Goal: Information Seeking & Learning: Learn about a topic

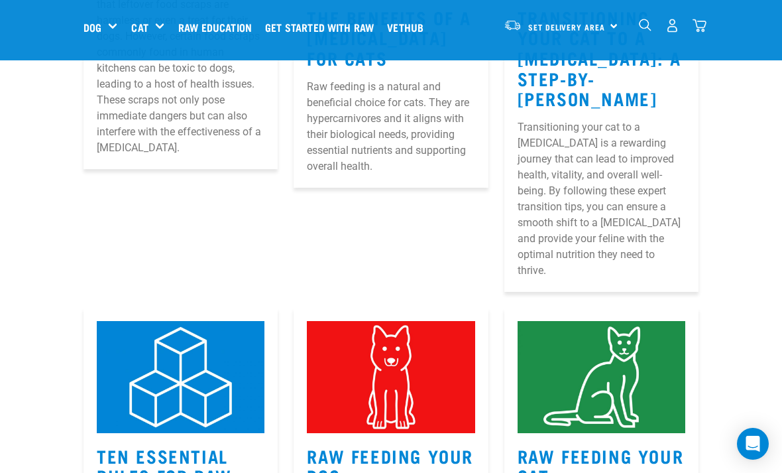
scroll to position [392, 0]
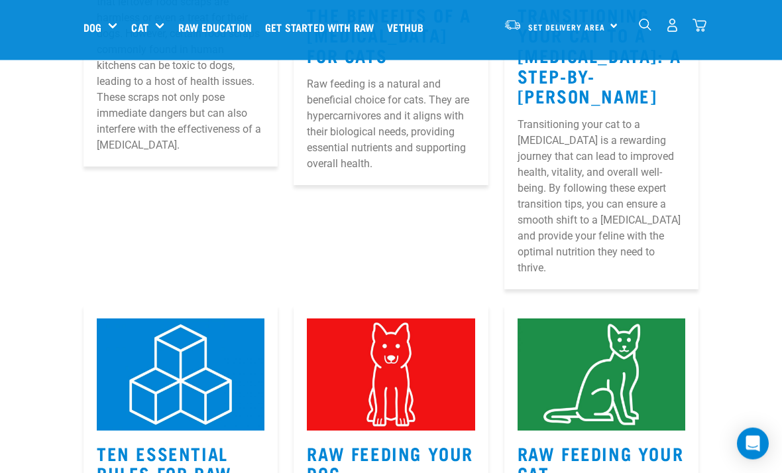
click at [661, 186] on p "Transitioning your cat to a raw diet is a rewarding journey that can lead to im…" at bounding box center [602, 196] width 168 height 159
click at [642, 203] on p "Transitioning your cat to a raw diet is a rewarding journey that can lead to im…" at bounding box center [602, 196] width 168 height 159
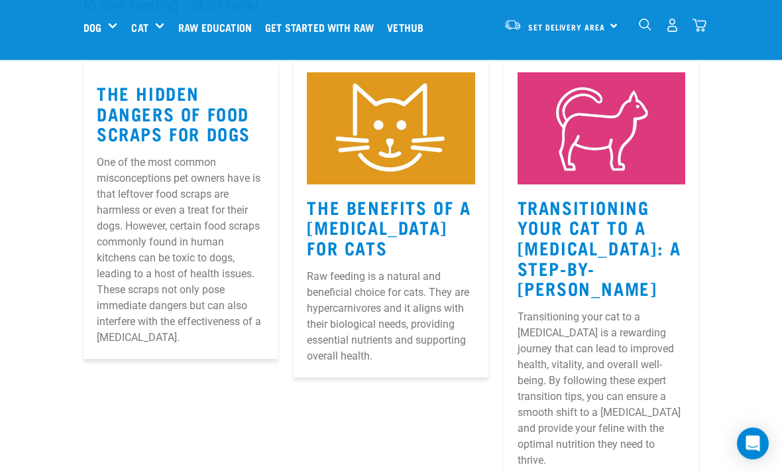
scroll to position [200, 0]
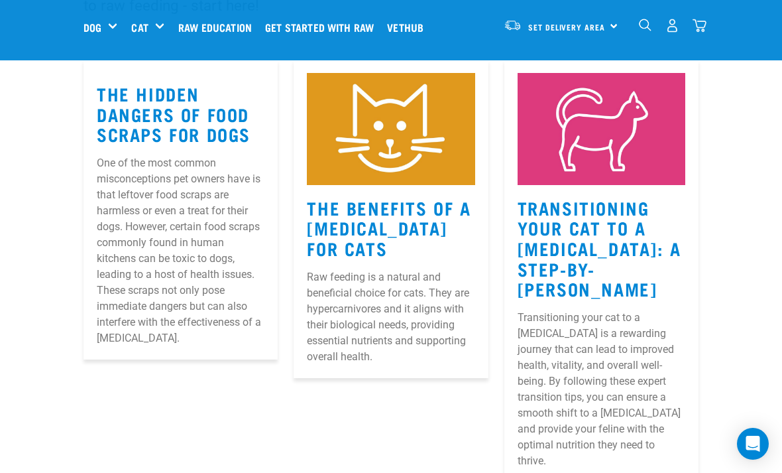
click at [623, 259] on link "Transitioning Your Cat to a Raw Diet: A Step-by-Step Guide" at bounding box center [600, 247] width 164 height 91
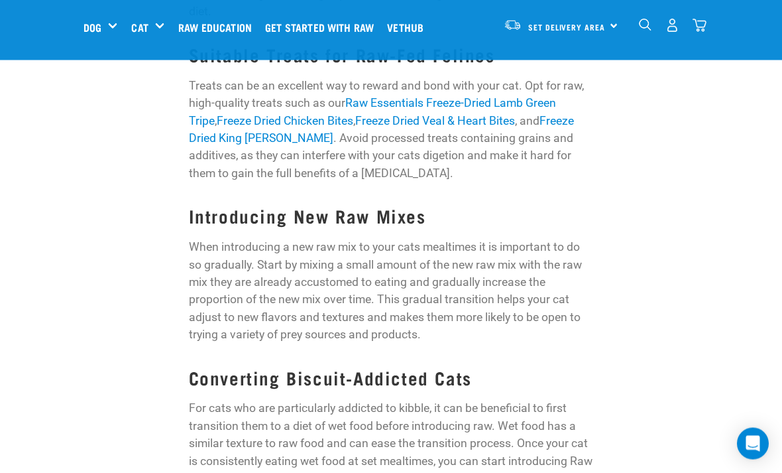
scroll to position [1921, 0]
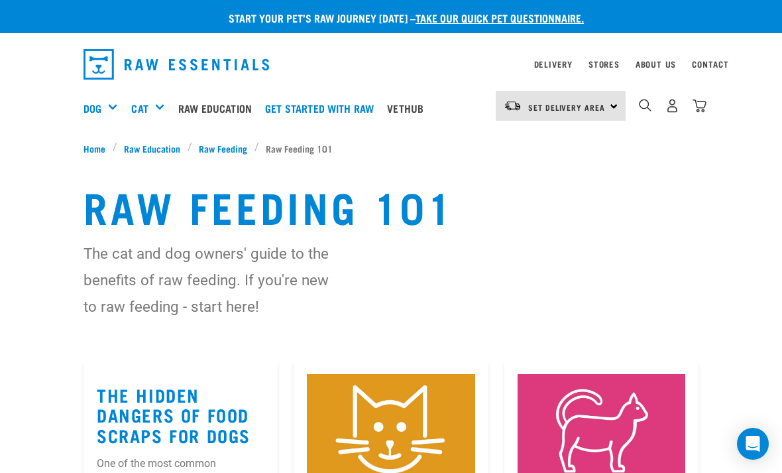
click at [427, 110] on link "Vethub" at bounding box center [409, 108] width 50 height 53
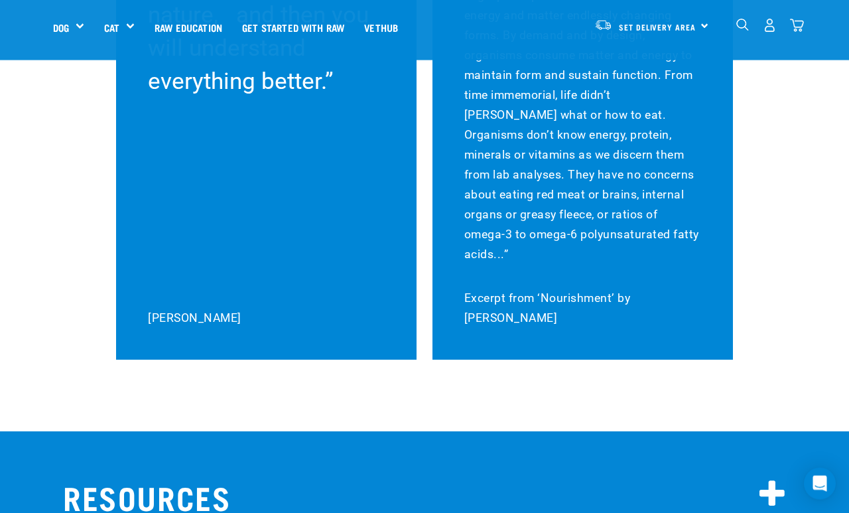
scroll to position [10988, 0]
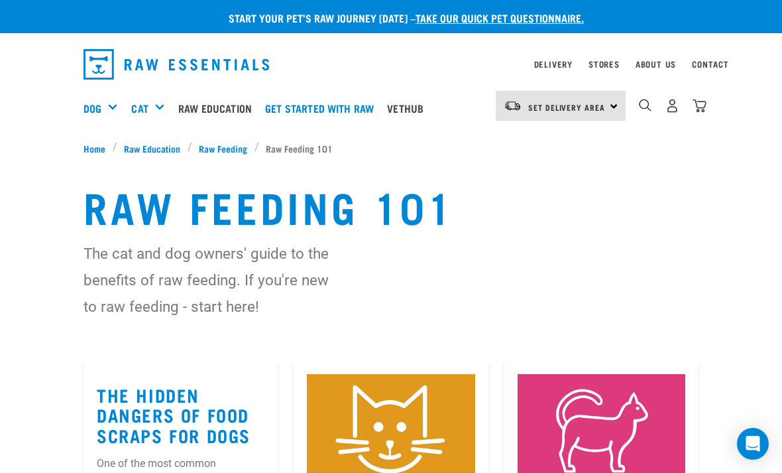
click at [306, 108] on link "Get started with Raw" at bounding box center [323, 108] width 122 height 53
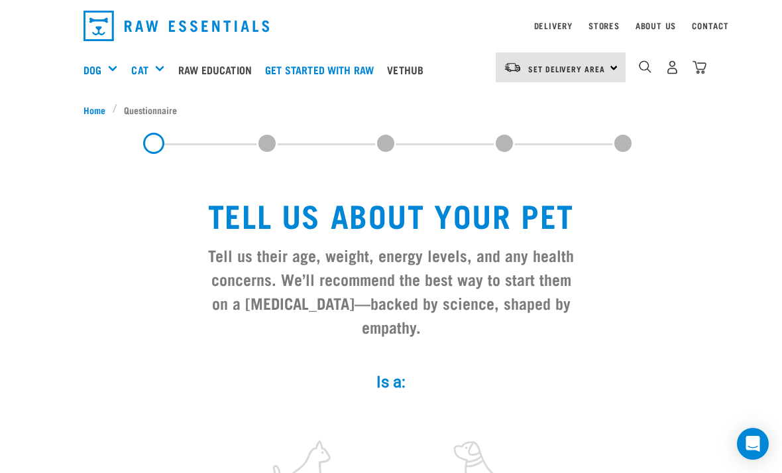
scroll to position [39, 0]
click at [0, 0] on div "Common Health Concerns" at bounding box center [0, 0] width 0 height 0
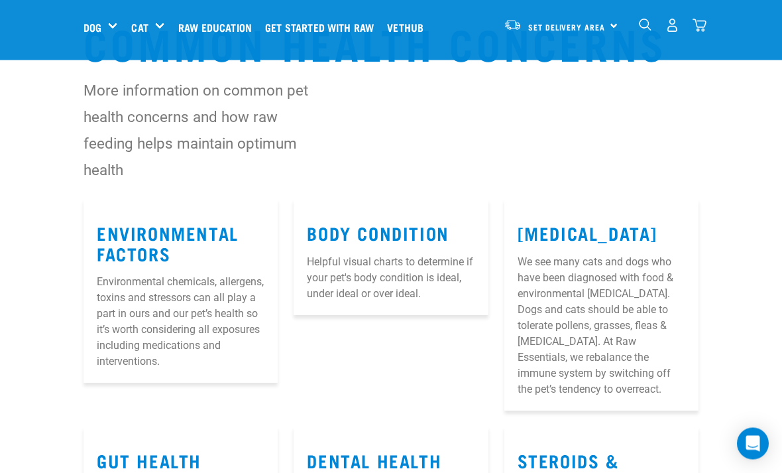
scroll to position [62, 0]
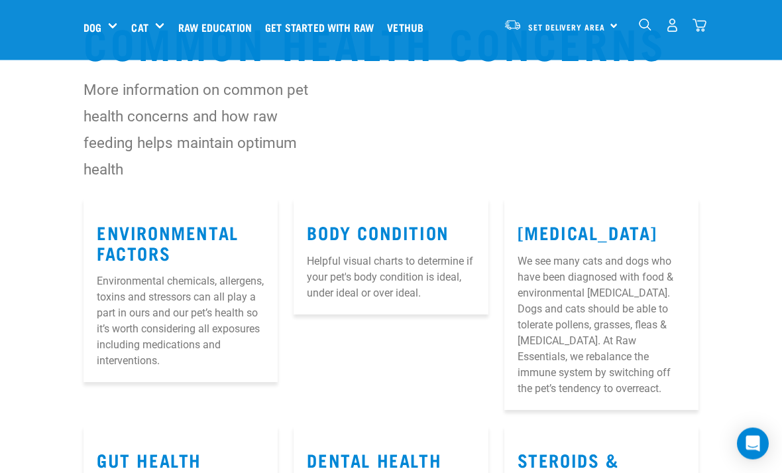
click at [0, 0] on link "Raw Stories" at bounding box center [0, 0] width 0 height 0
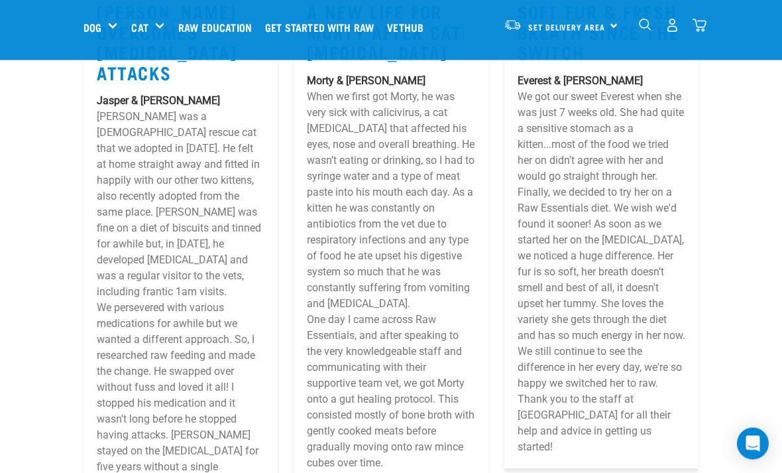
scroll to position [1151, 0]
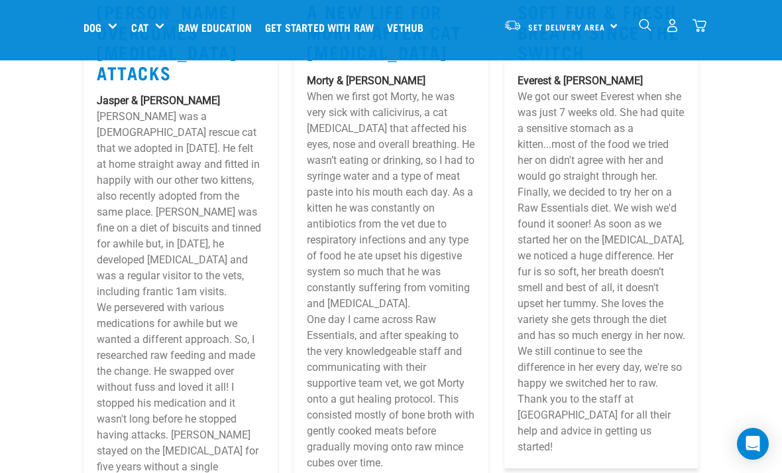
click at [0, 0] on div "Pet Care" at bounding box center [0, 0] width 0 height 0
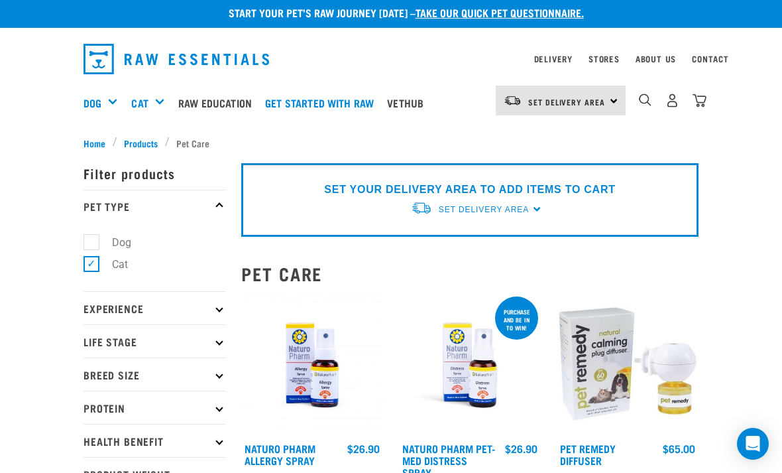
scroll to position [11, 0]
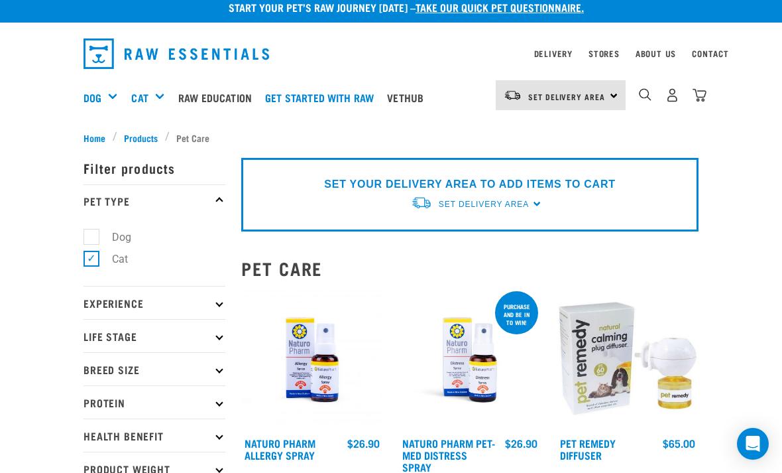
click at [0, 0] on div "Treats" at bounding box center [0, 0] width 0 height 0
